Goal: Task Accomplishment & Management: Manage account settings

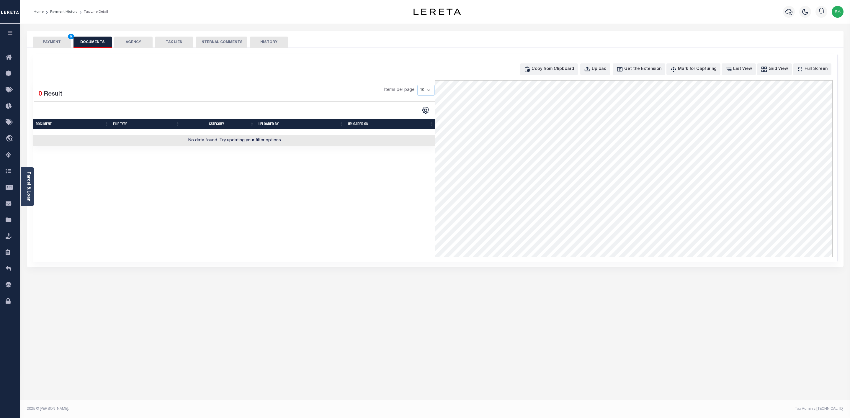
select select "DUE"
select select "17"
click at [48, 42] on button "PAYMENT 6" at bounding box center [52, 42] width 38 height 11
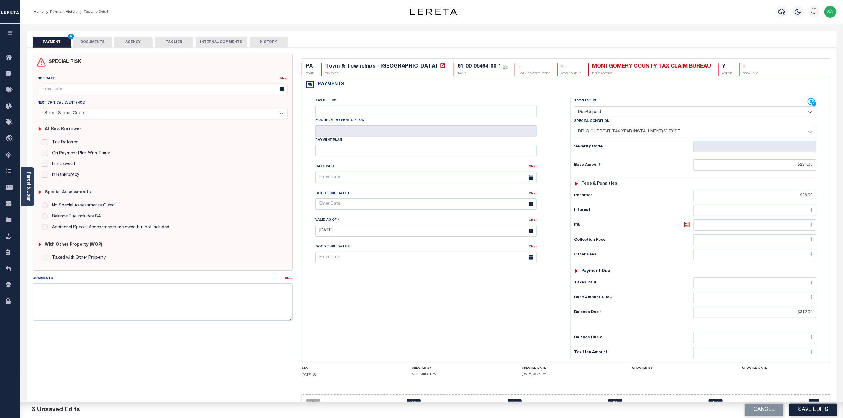
click at [86, 41] on button "DOCUMENTS" at bounding box center [92, 42] width 38 height 11
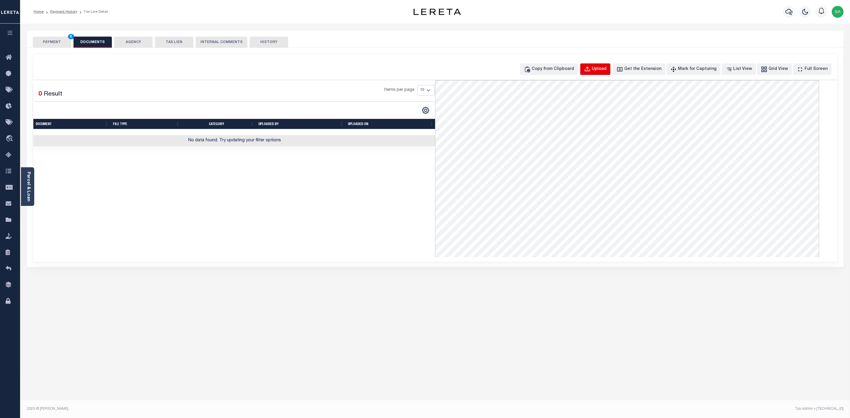
click at [604, 70] on div "Upload" at bounding box center [598, 69] width 15 height 6
select select "POP"
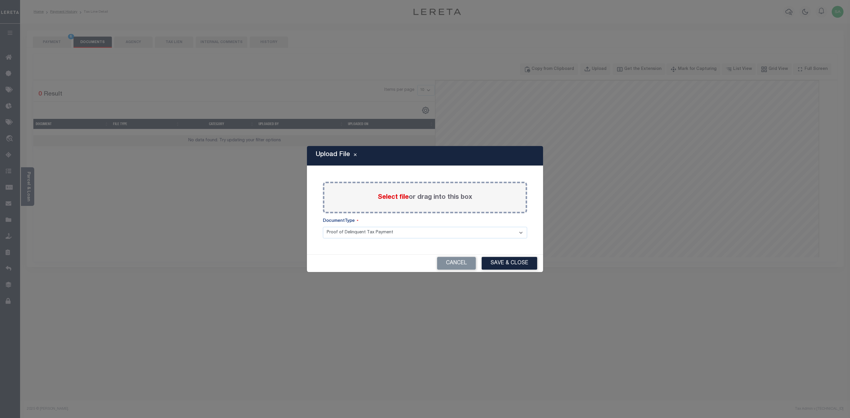
click at [471, 198] on label "Select file or drag into this box" at bounding box center [425, 198] width 94 height 10
click at [0, 0] on input "Select file or drag into this box" at bounding box center [0, 0] width 0 height 0
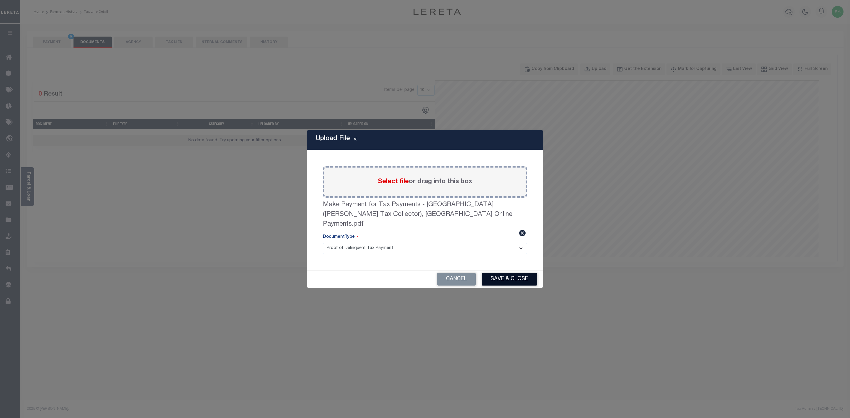
click at [504, 273] on button "Save & Close" at bounding box center [508, 279] width 55 height 13
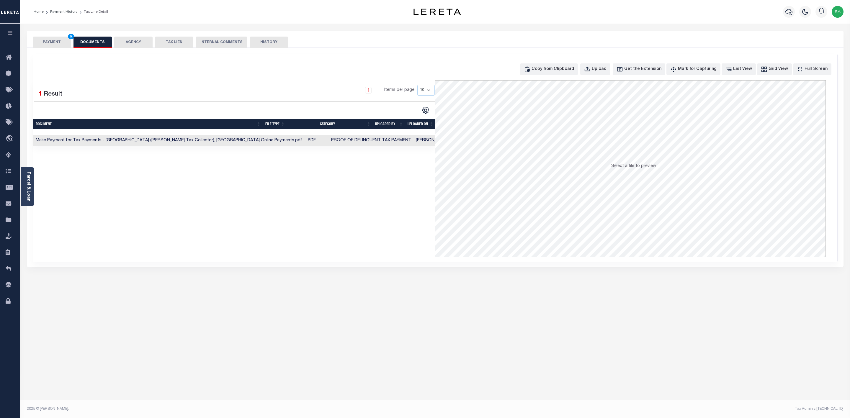
click at [53, 45] on button "PAYMENT 6" at bounding box center [52, 42] width 38 height 11
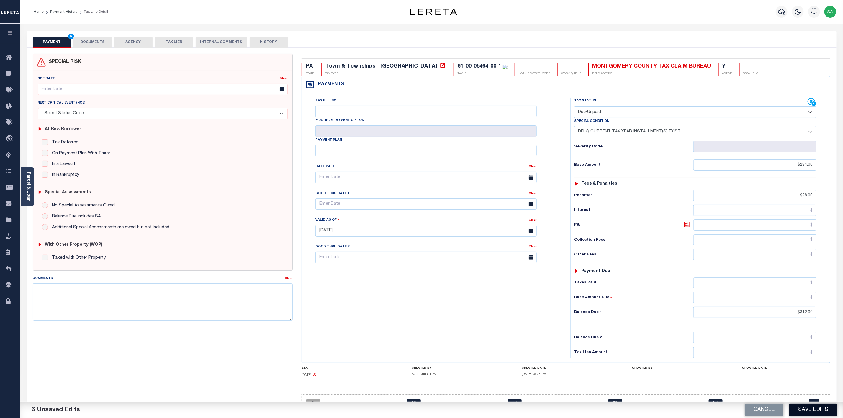
click at [821, 411] on button "Save Edits" at bounding box center [813, 410] width 48 height 13
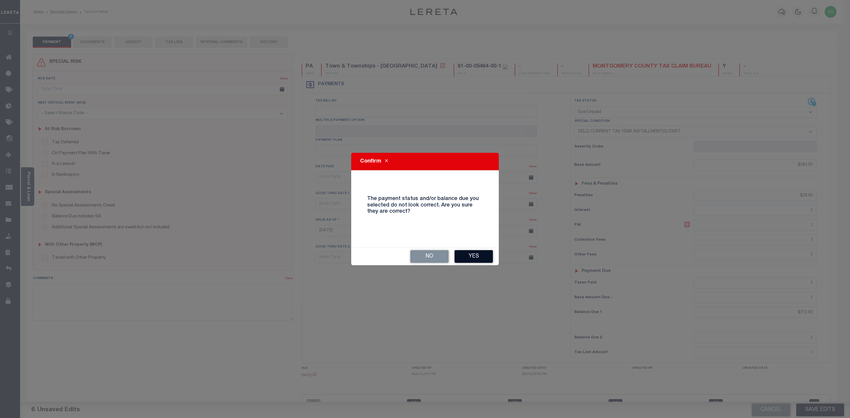
click at [483, 259] on button "Yes" at bounding box center [473, 256] width 38 height 13
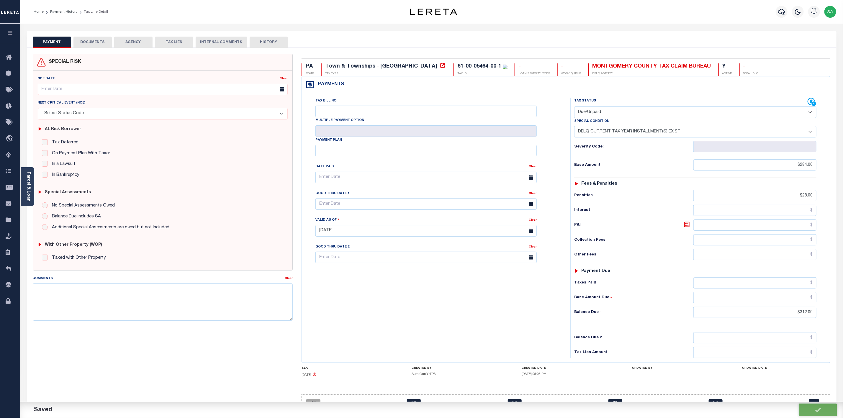
checkbox input "false"
type input "$284"
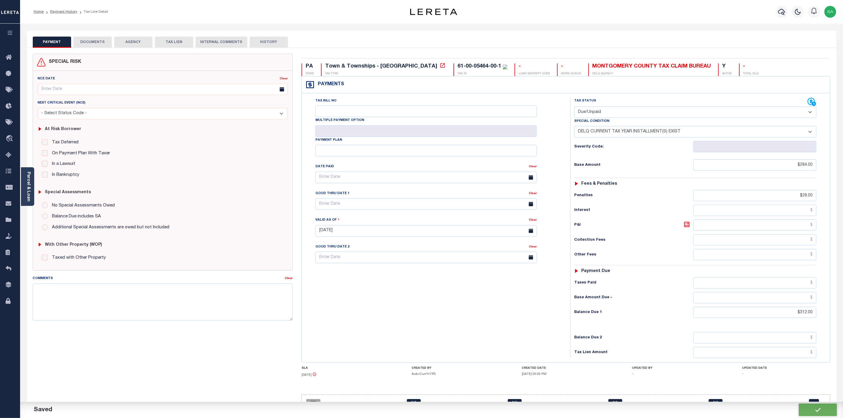
type input "$28"
type input "$312"
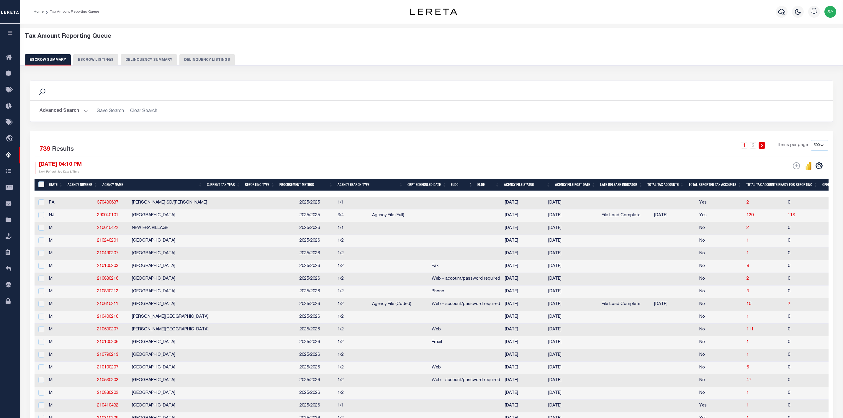
select select "500"
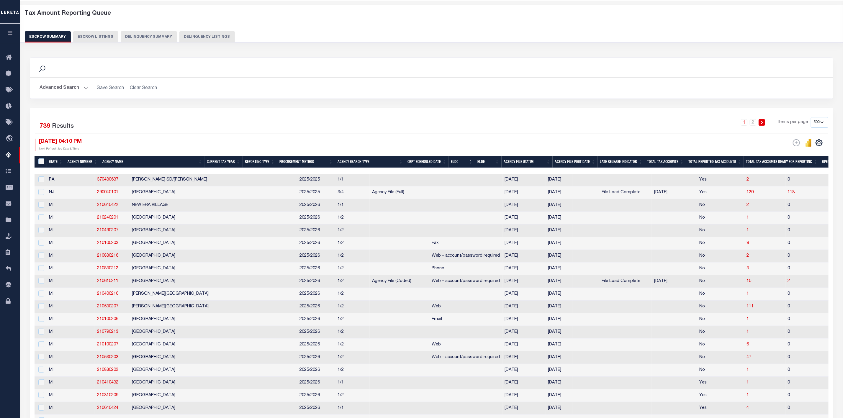
scroll to position [23, 0]
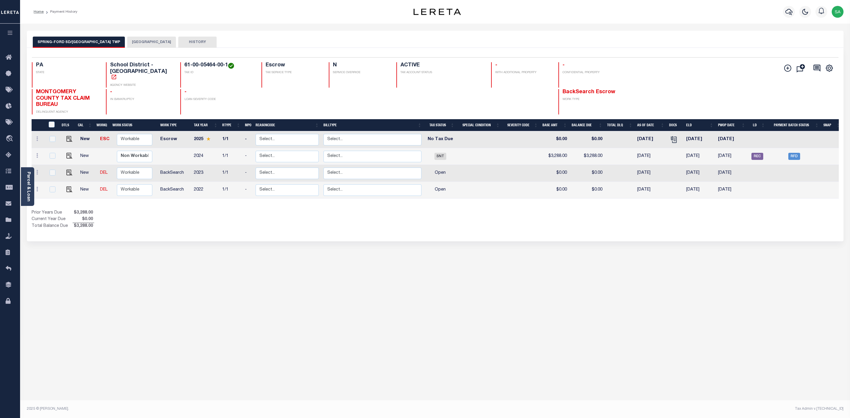
click at [144, 39] on button "UPPER PROVIDENCE TOWNSHIP" at bounding box center [151, 42] width 49 height 11
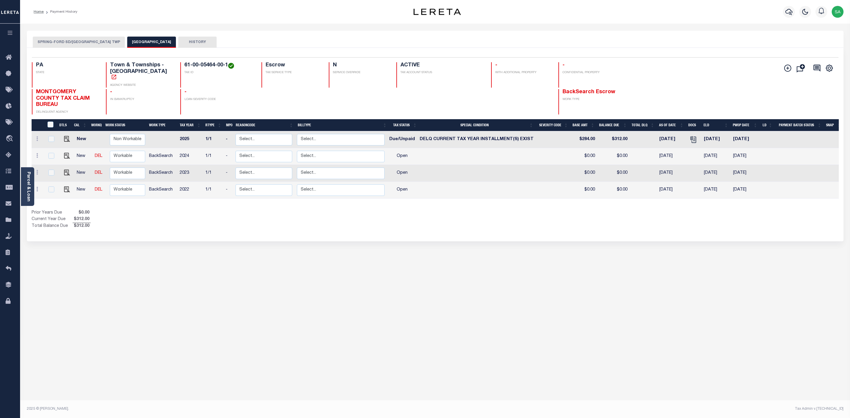
click at [80, 42] on button "SPRING-FORD SD/UPPER PROVIDENCE TWP" at bounding box center [79, 42] width 92 height 11
